Goal: Navigation & Orientation: Find specific page/section

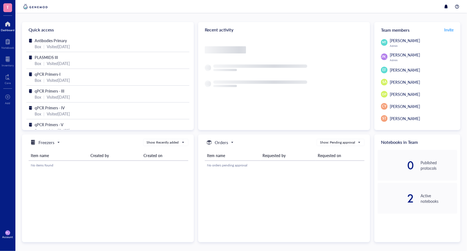
click at [16, 78] on div "Quick access Antibodies Primary Box | Visited 3 months ago PLASMIDS III Box | V…" at bounding box center [241, 131] width 452 height 237
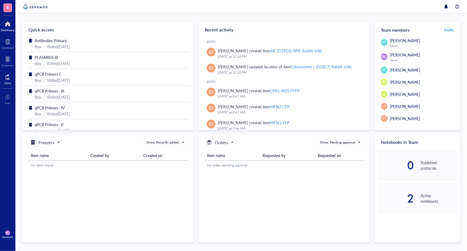
click at [13, 78] on div "Core" at bounding box center [7, 78] width 15 height 15
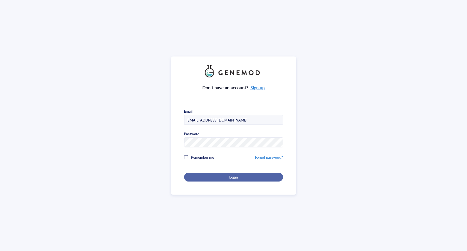
click at [221, 174] on div "Login" at bounding box center [233, 176] width 81 height 5
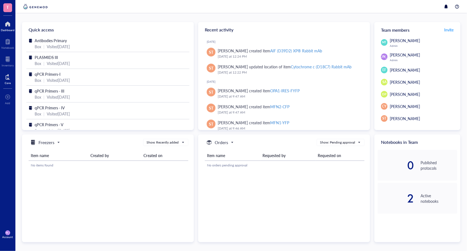
click at [2, 82] on div "Core" at bounding box center [7, 78] width 15 height 15
click at [9, 75] on div at bounding box center [8, 76] width 6 height 9
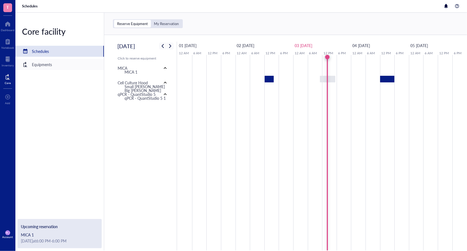
click at [71, 67] on div "Equipments" at bounding box center [59, 64] width 89 height 11
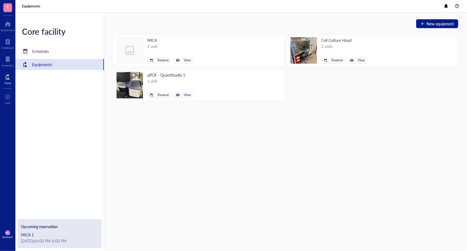
click at [230, 167] on div "New equipment MICA 1 unit Reserve View Cell Culture Hood 2 units Reserve View q…" at bounding box center [285, 132] width 363 height 238
